Goal: Complete application form

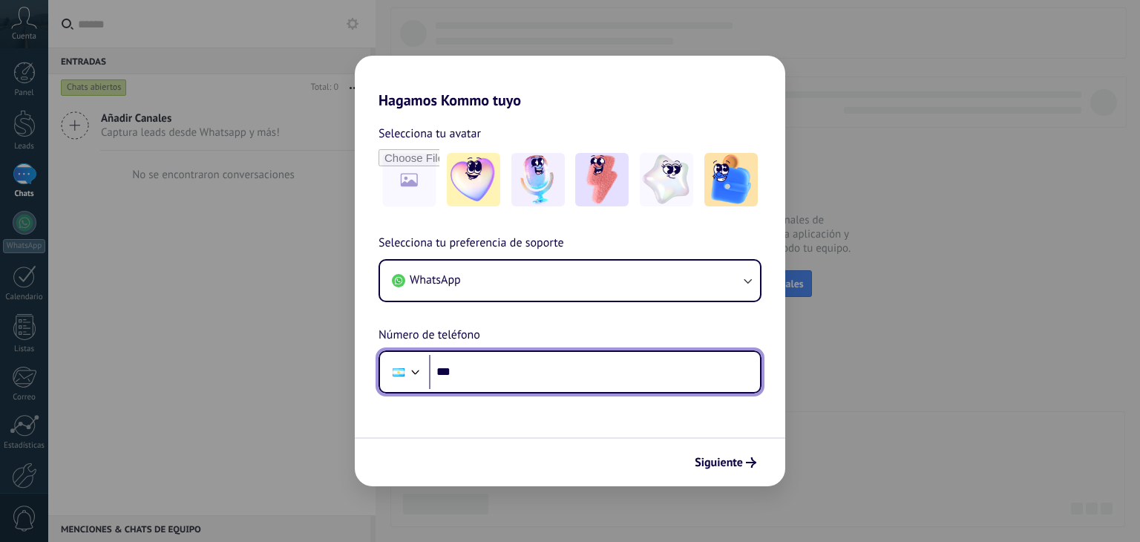
click at [615, 366] on input "***" at bounding box center [594, 372] width 331 height 34
type input "**********"
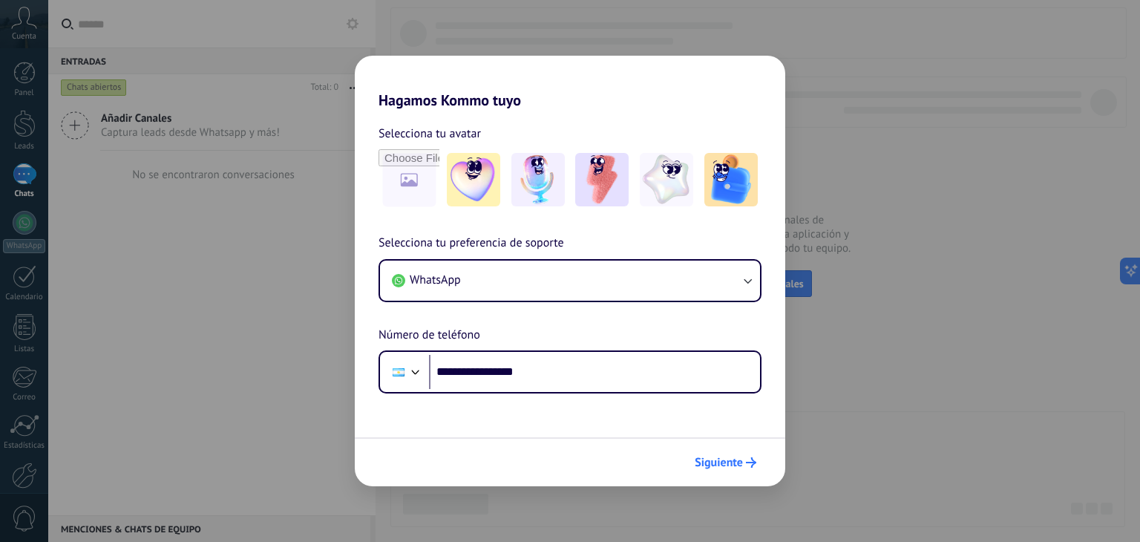
click at [729, 460] on span "Siguiente" at bounding box center [719, 462] width 48 height 10
